Goal: Transaction & Acquisition: Purchase product/service

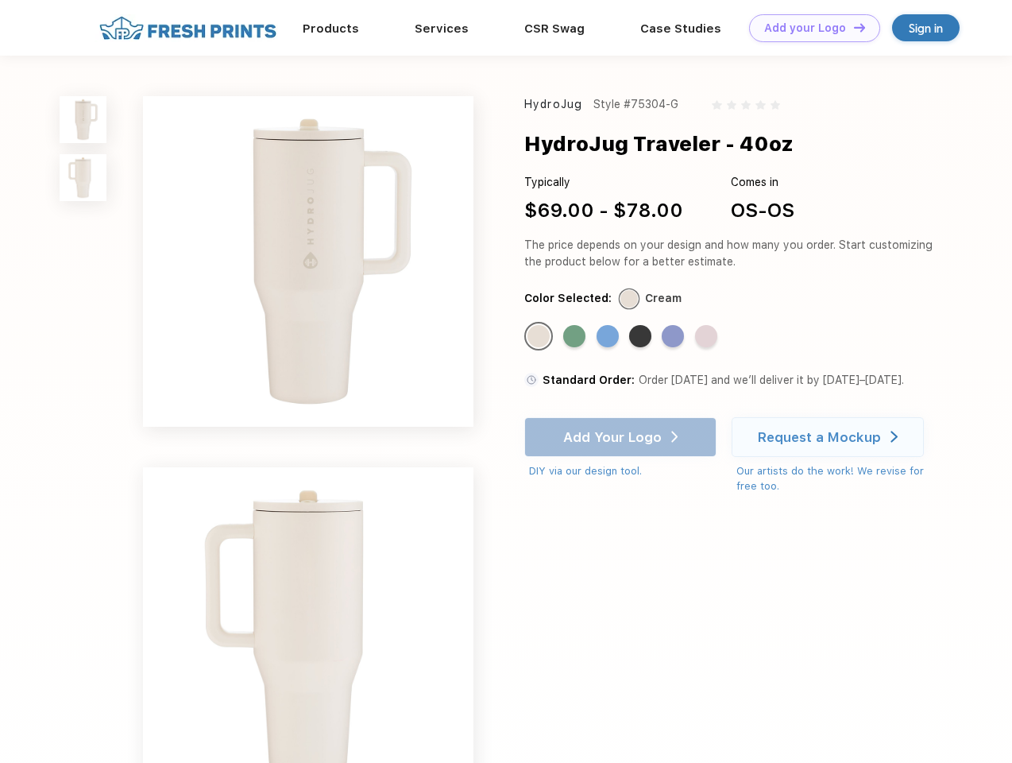
click at [809, 28] on link "Add your Logo Design Tool" at bounding box center [814, 28] width 131 height 28
click at [0, 0] on div "Design Tool" at bounding box center [0, 0] width 0 height 0
click at [852, 27] on link "Add your Logo Design Tool" at bounding box center [814, 28] width 131 height 28
click at [83, 119] on img at bounding box center [83, 119] width 47 height 47
click at [83, 178] on img at bounding box center [83, 177] width 47 height 47
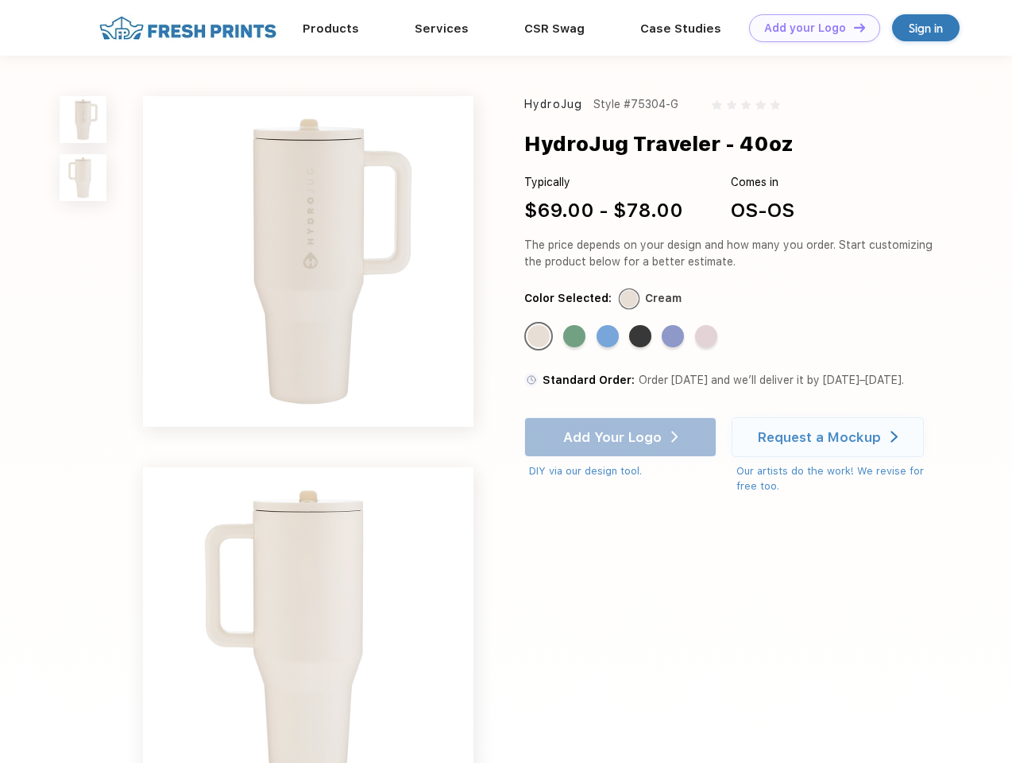
click at [540, 337] on div "Standard Color" at bounding box center [539, 336] width 22 height 22
click at [576, 337] on div "Standard Color" at bounding box center [574, 336] width 22 height 22
click at [609, 337] on div "Standard Color" at bounding box center [608, 336] width 22 height 22
click at [642, 337] on div "Standard Color" at bounding box center [640, 336] width 22 height 22
click at [675, 337] on div "Standard Color" at bounding box center [673, 336] width 22 height 22
